Goal: Task Accomplishment & Management: Use online tool/utility

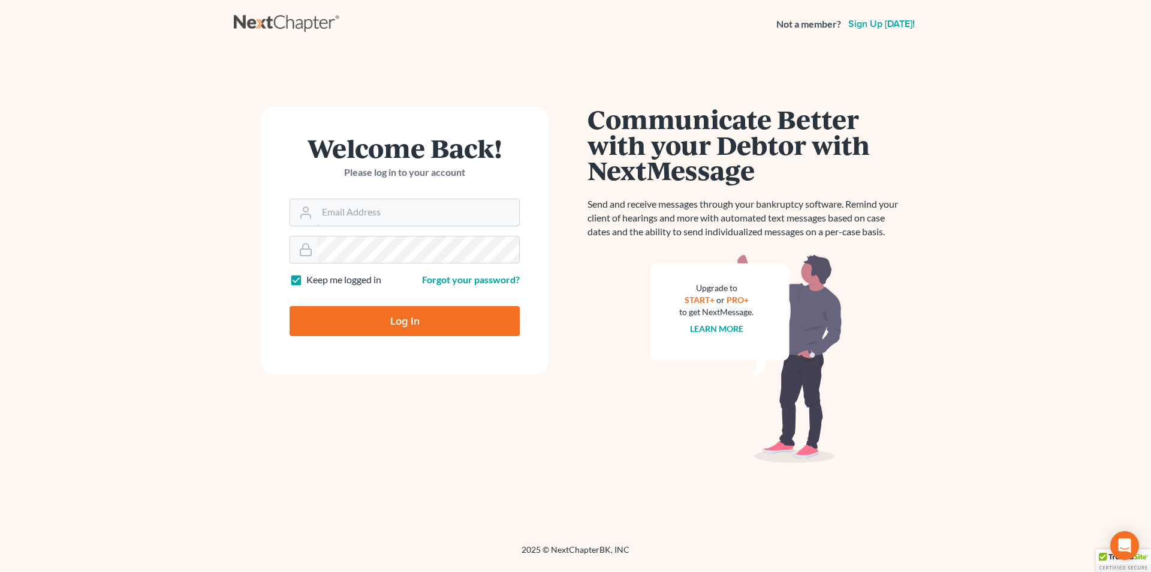
type input "[PERSON_NAME][EMAIL_ADDRESS][DOMAIN_NAME]"
click at [424, 329] on input "Log In" at bounding box center [405, 321] width 230 height 30
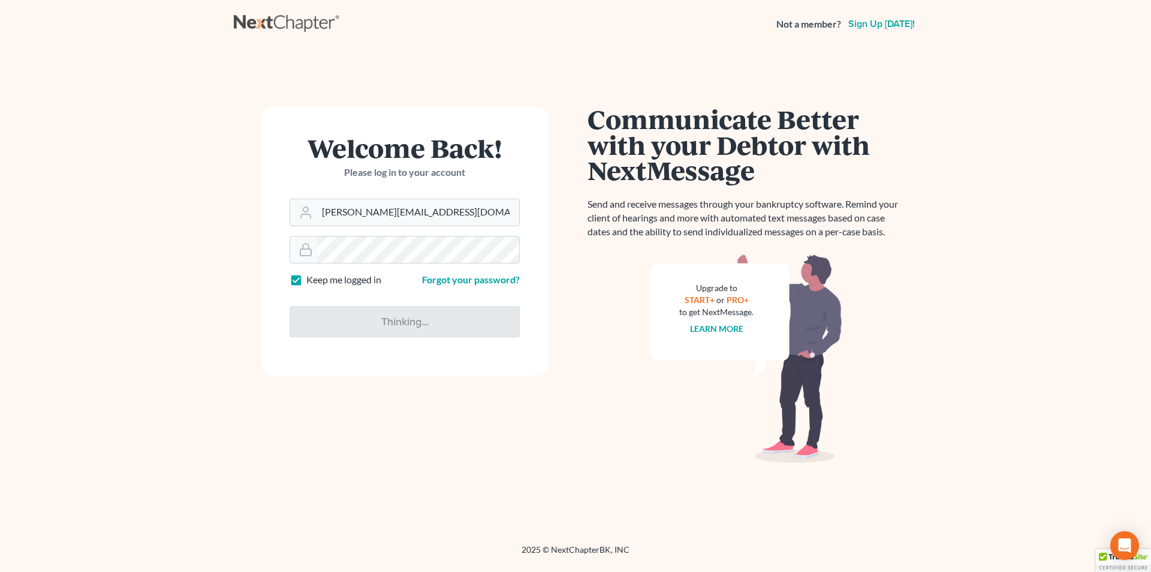
type input "Thinking..."
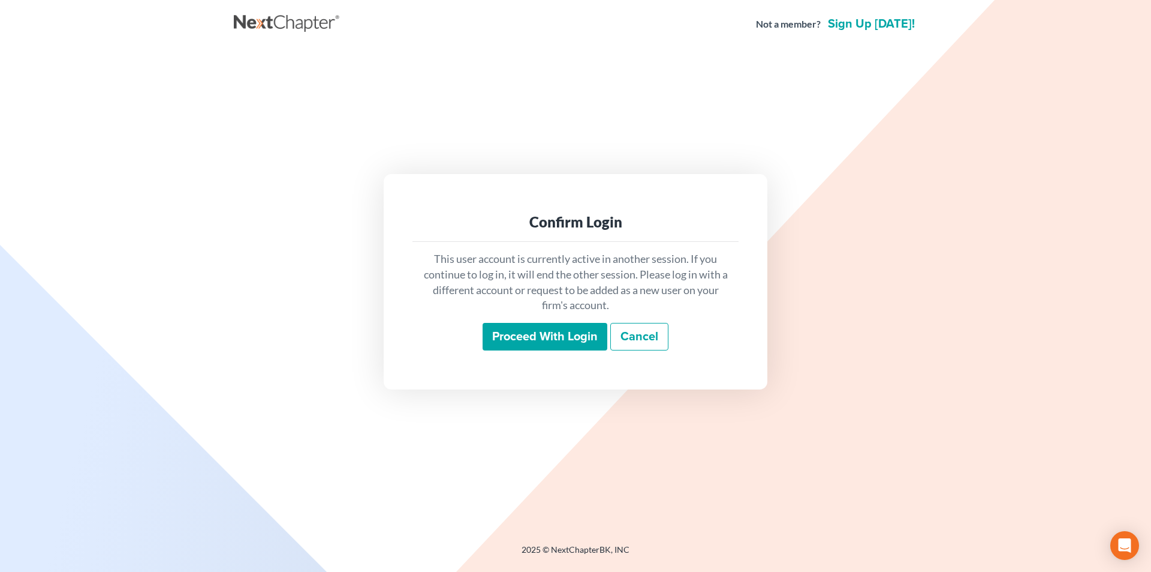
click at [524, 332] on input "Proceed with login" at bounding box center [545, 337] width 125 height 28
